Goal: Navigation & Orientation: Find specific page/section

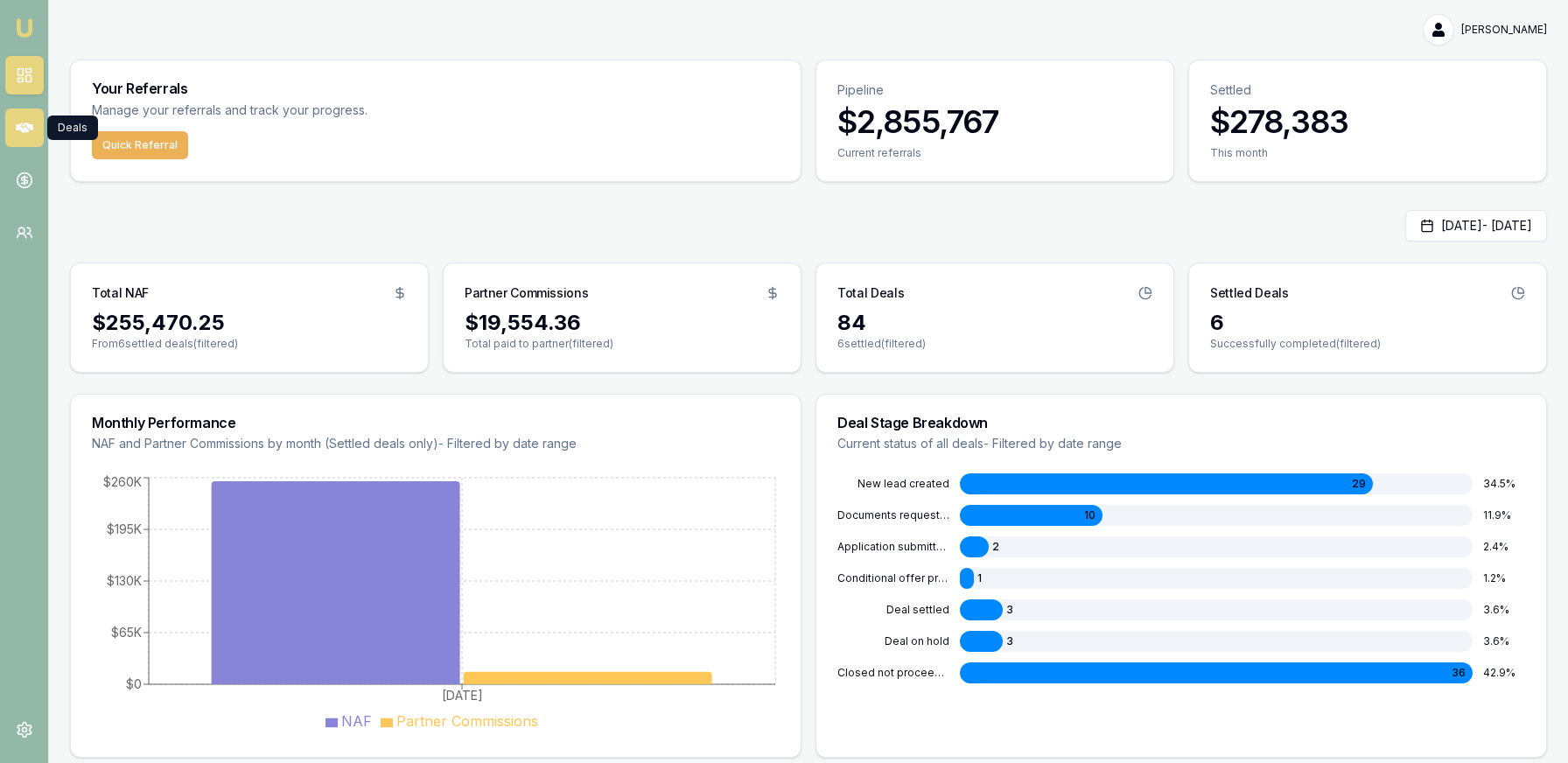
click at [24, 118] on link at bounding box center [24, 127] width 39 height 39
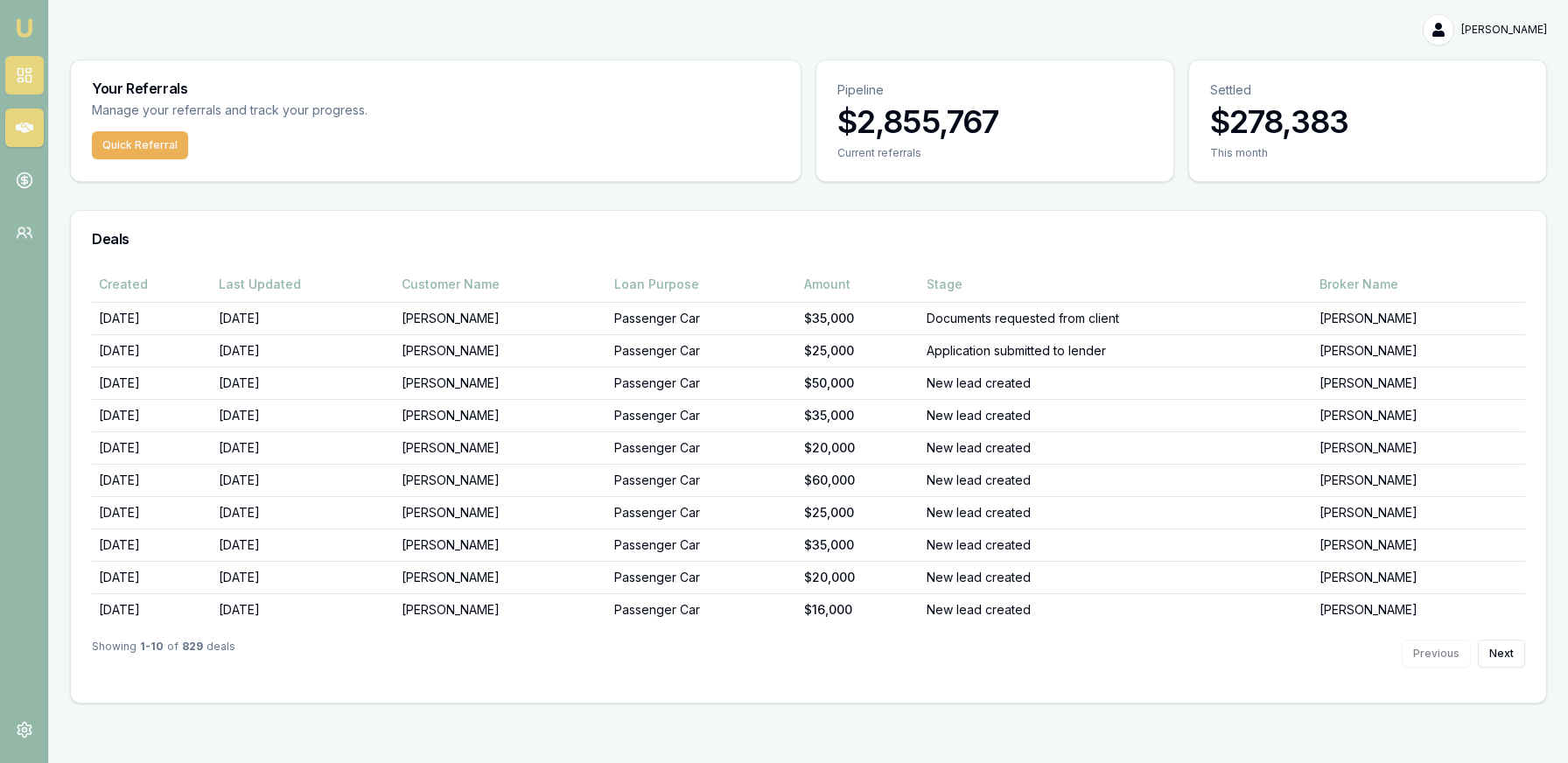
click at [21, 64] on link at bounding box center [24, 75] width 39 height 39
